Goal: Task Accomplishment & Management: Manage account settings

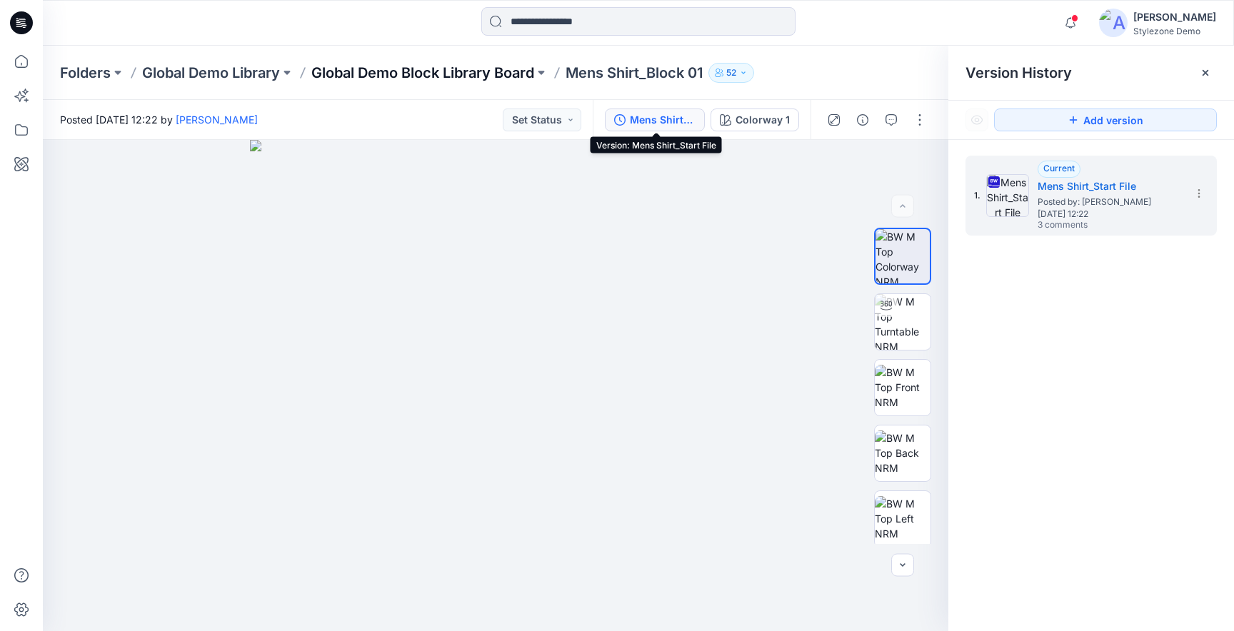
click at [414, 76] on p "Global Demo Block Library Board" at bounding box center [422, 73] width 223 height 20
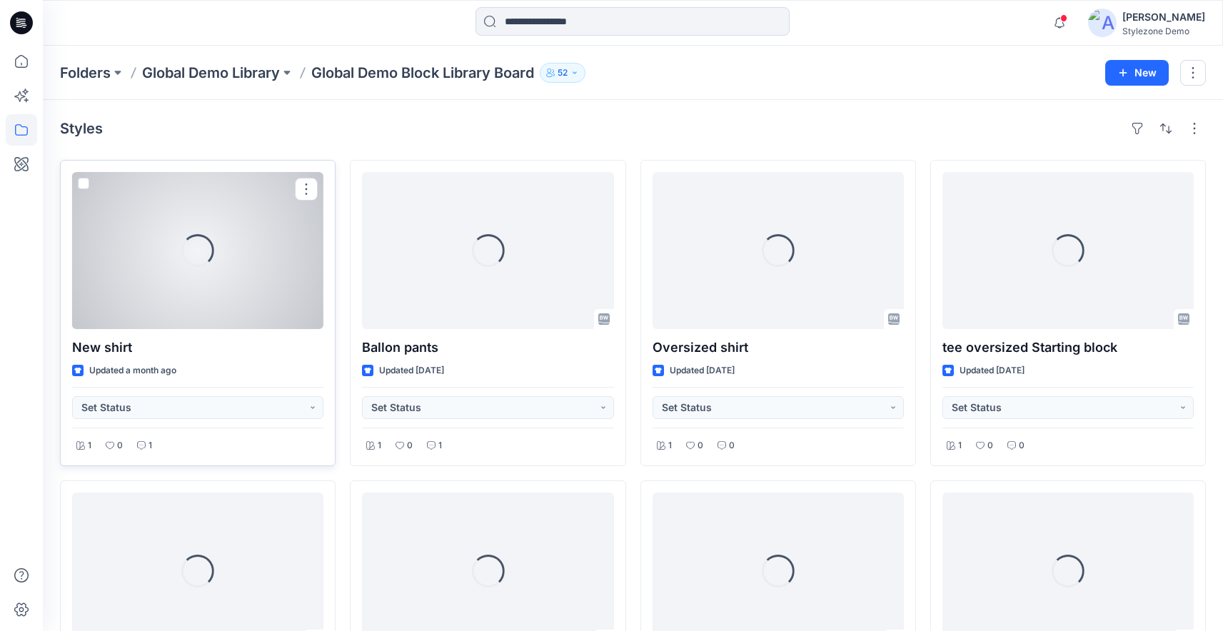
click at [83, 181] on span at bounding box center [83, 183] width 11 height 11
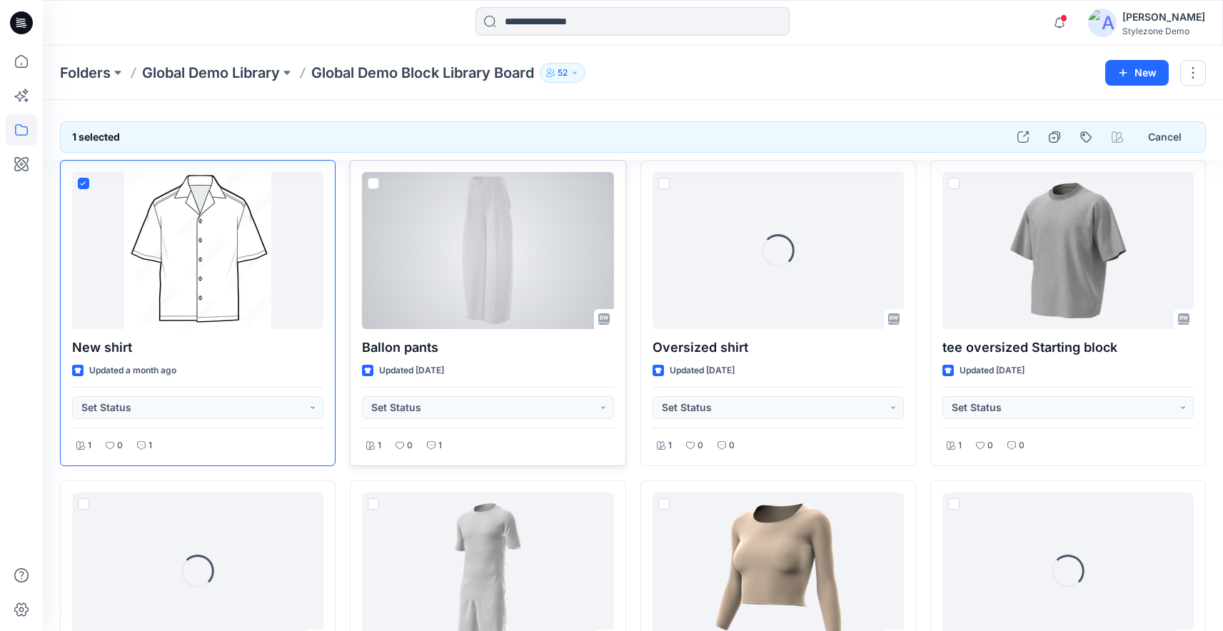
click at [373, 181] on span at bounding box center [373, 183] width 11 height 11
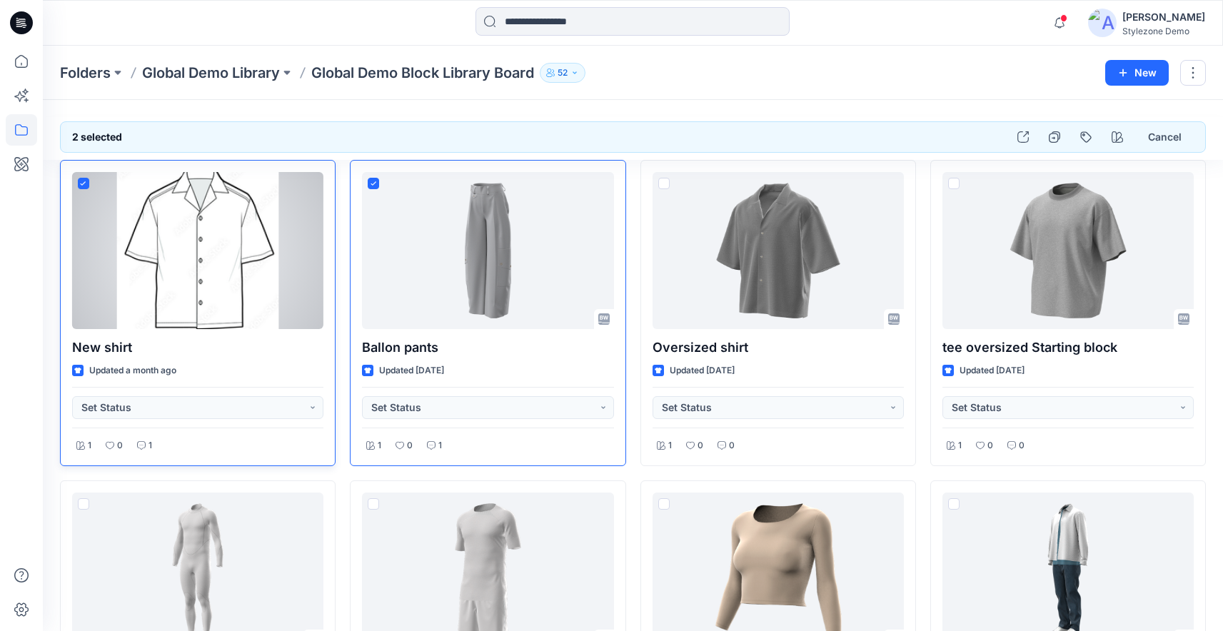
click at [78, 183] on div "New shirt Updated a month ago Set Status 1 0 1" at bounding box center [198, 313] width 276 height 306
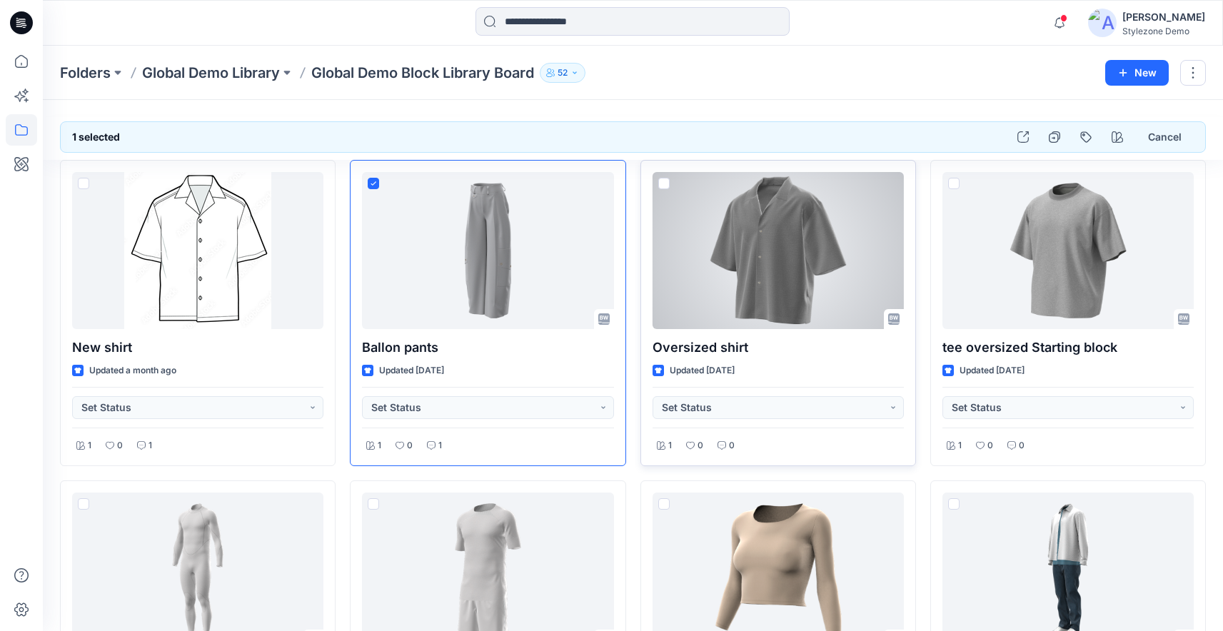
click at [667, 183] on span at bounding box center [663, 183] width 11 height 11
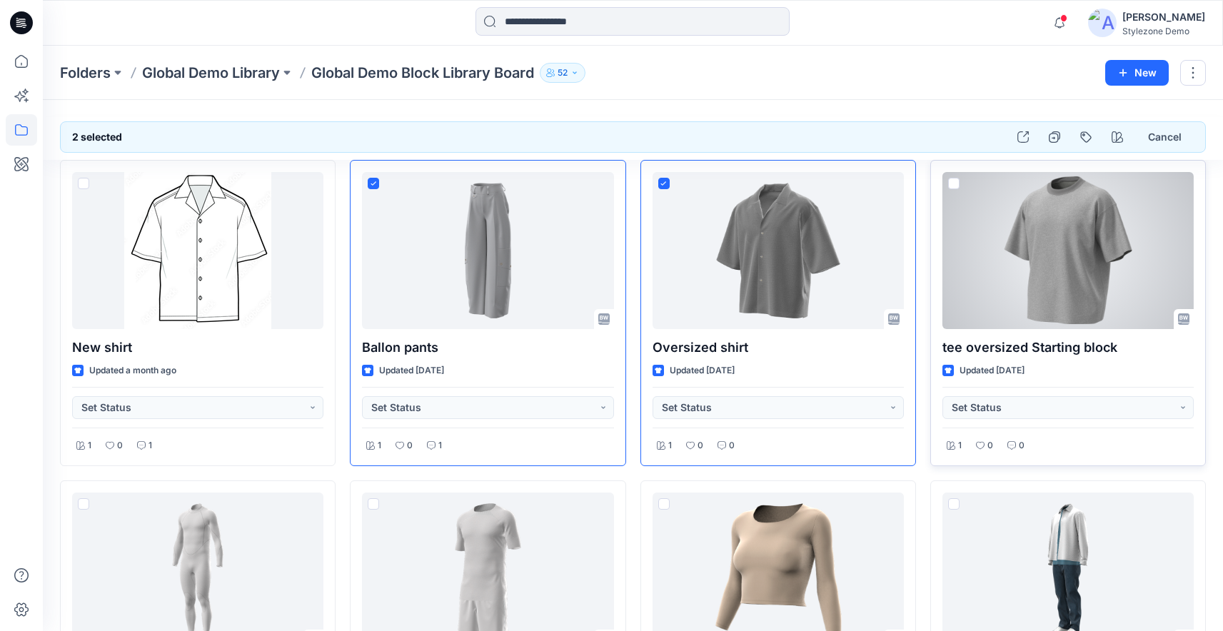
click at [957, 182] on span at bounding box center [953, 183] width 11 height 11
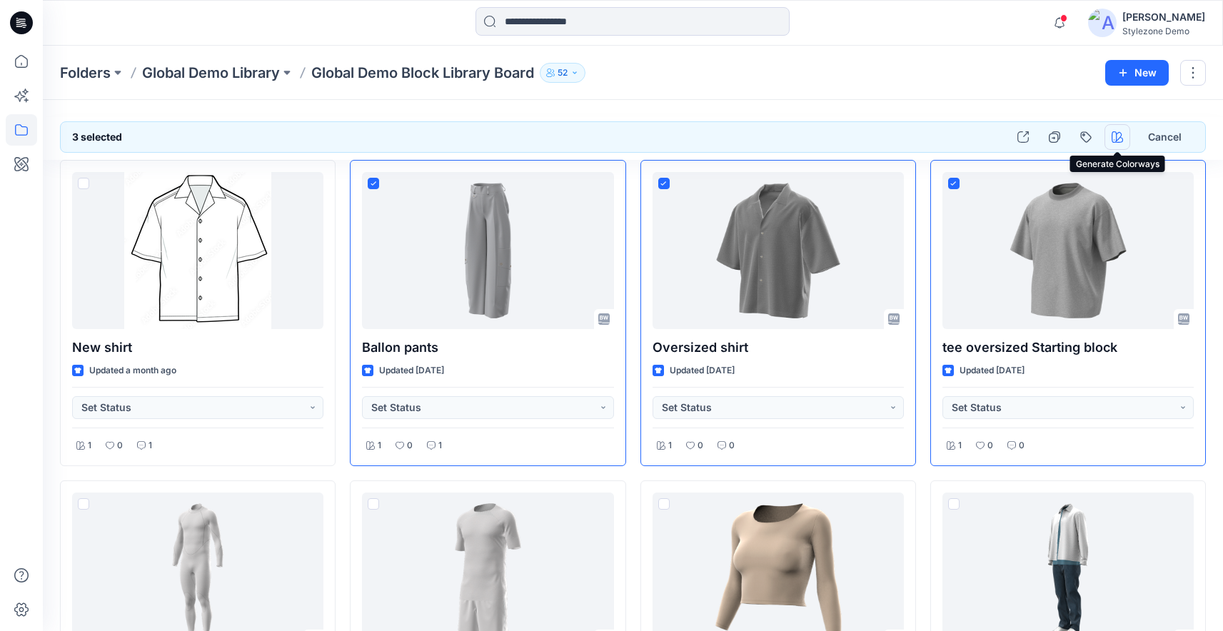
click at [1110, 137] on button "button" at bounding box center [1118, 137] width 26 height 26
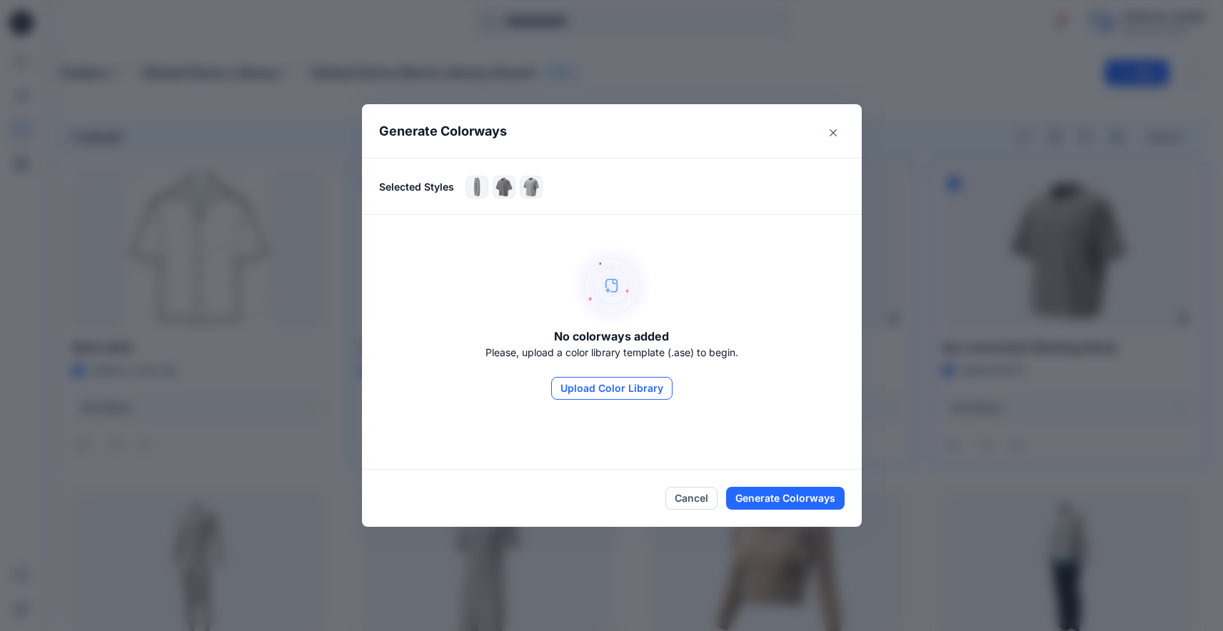
click at [625, 388] on button "Upload Color Library" at bounding box center [611, 388] width 121 height 23
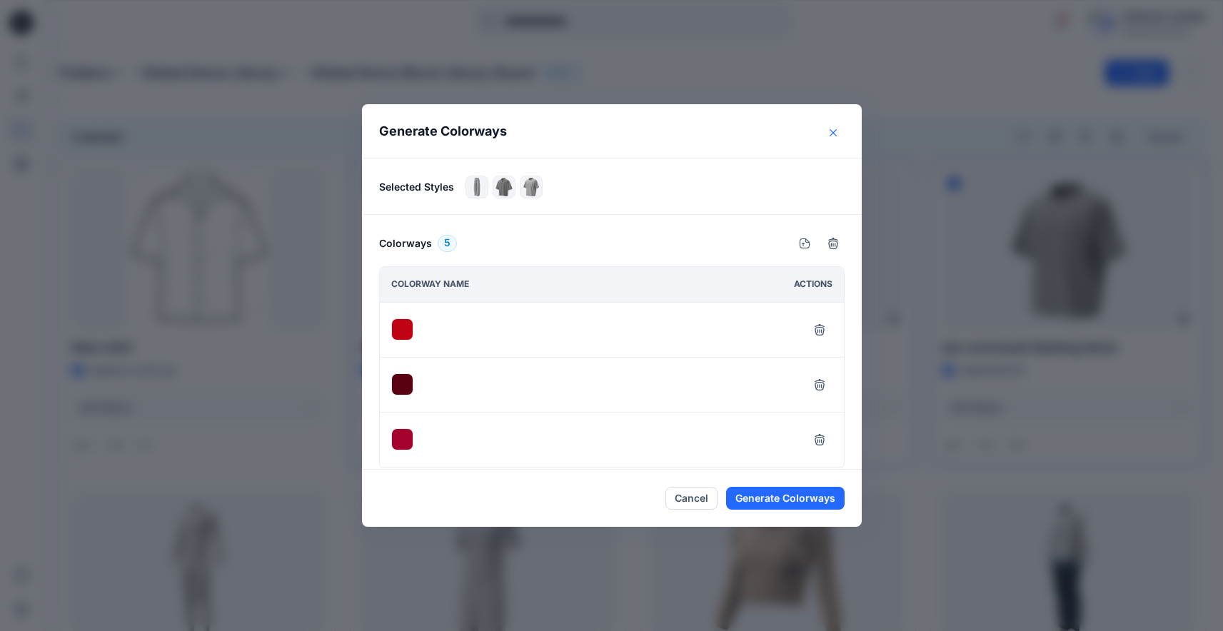
click at [837, 135] on icon "Close" at bounding box center [833, 132] width 7 height 7
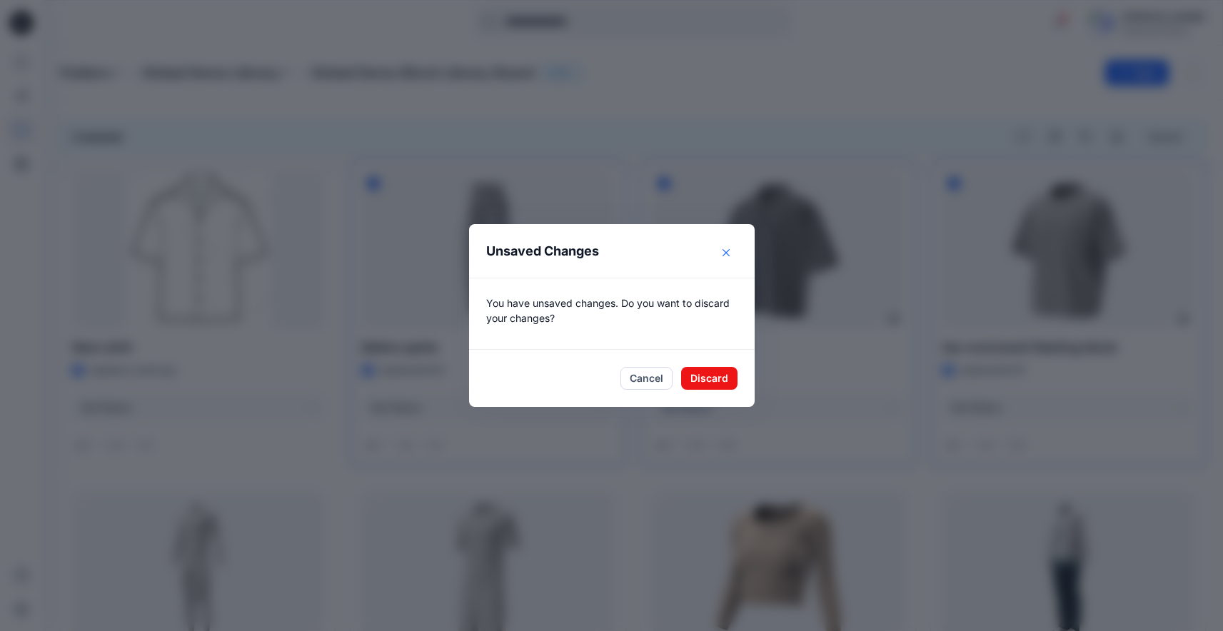
click at [729, 255] on icon "Close" at bounding box center [725, 252] width 7 height 7
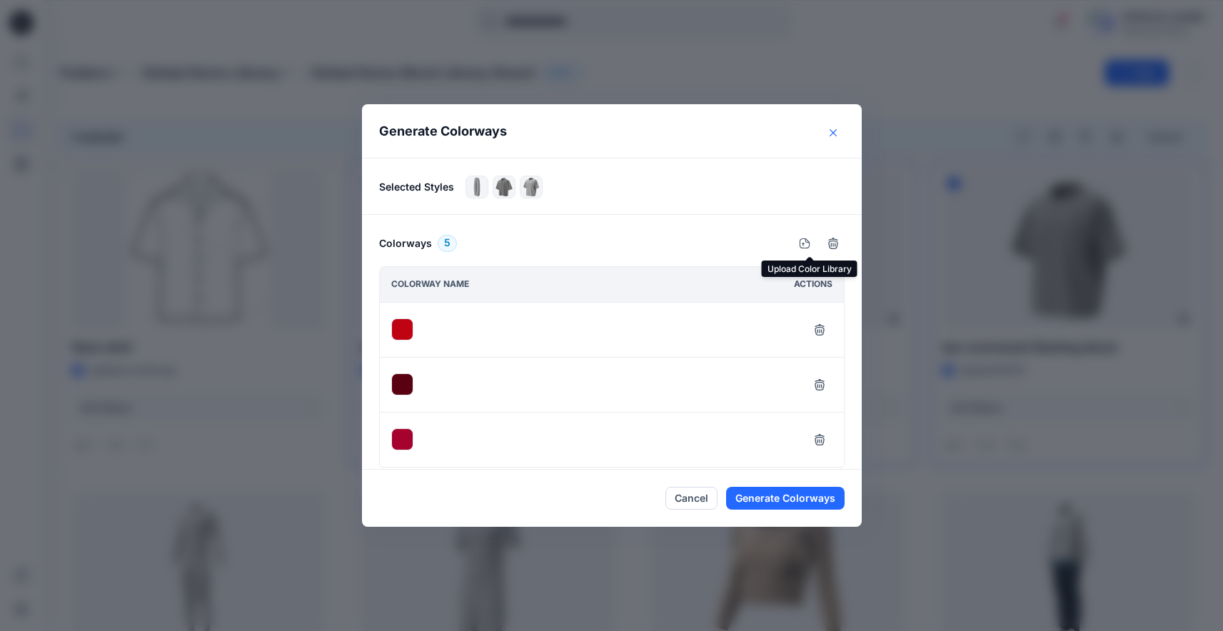
click at [837, 134] on icon "Close" at bounding box center [833, 132] width 7 height 7
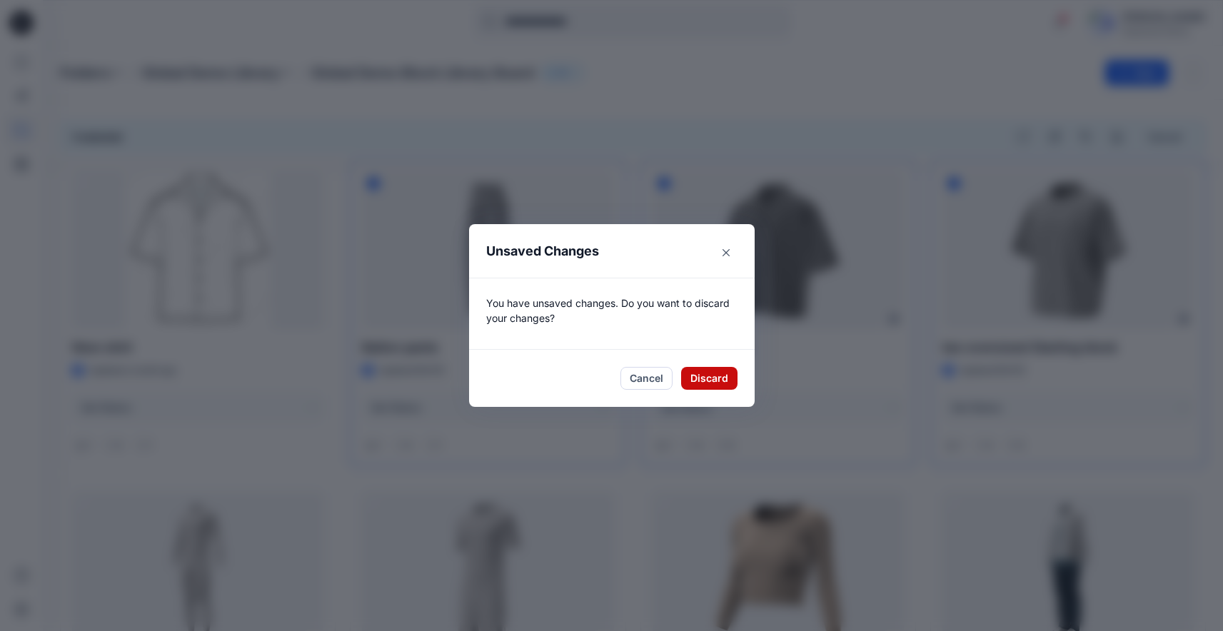
click at [725, 383] on button "Discard" at bounding box center [709, 378] width 56 height 23
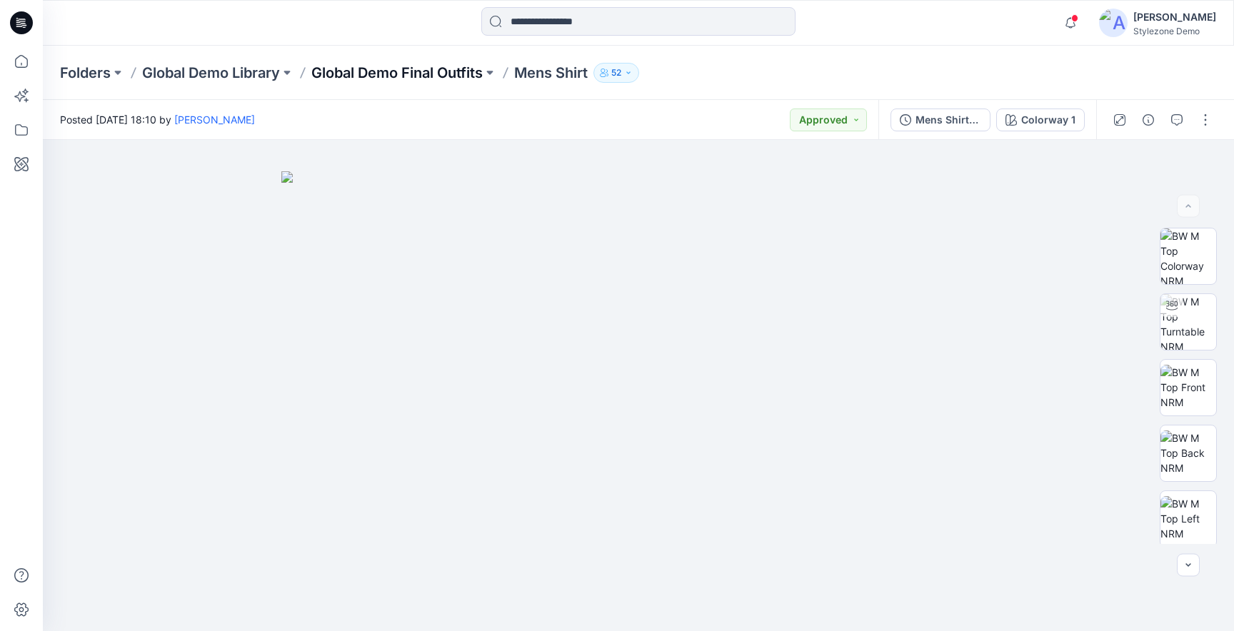
click at [397, 74] on p "Global Demo Final Outfits" at bounding box center [396, 73] width 171 height 20
